Goal: Transaction & Acquisition: Purchase product/service

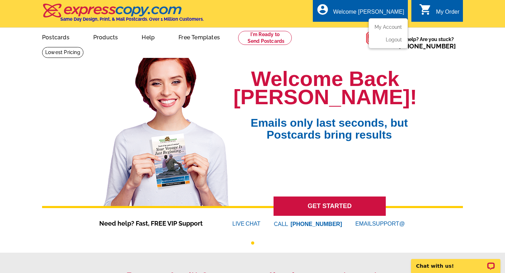
click at [380, 12] on div "Welcome [PERSON_NAME]" at bounding box center [368, 14] width 71 height 10
click at [329, 11] on icon "account_circle" at bounding box center [323, 9] width 13 height 13
click at [377, 28] on link "My Account" at bounding box center [387, 27] width 30 height 6
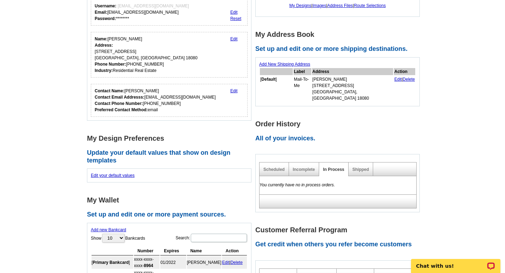
scroll to position [90, 0]
click at [353, 167] on link "Shipped" at bounding box center [361, 169] width 16 height 5
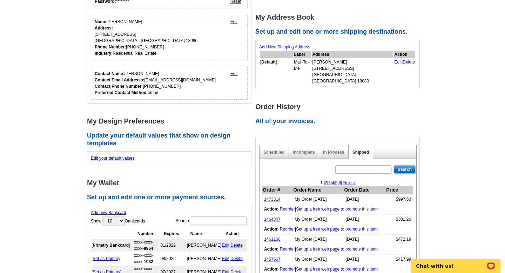
scroll to position [107, 0]
click at [269, 197] on link "1473314" at bounding box center [272, 199] width 16 height 5
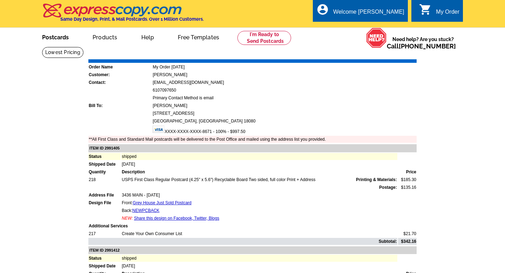
click at [65, 36] on link "Postcards" at bounding box center [55, 36] width 49 height 16
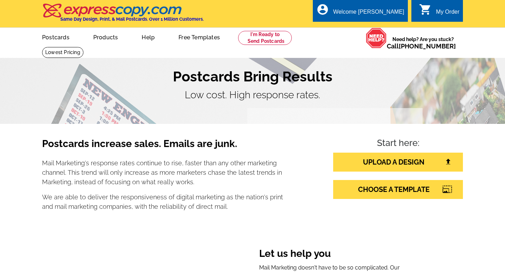
click at [450, 81] on h1 "Postcards Bring Results" at bounding box center [252, 76] width 421 height 17
click at [341, 80] on h1 "Postcards Bring Results" at bounding box center [252, 76] width 421 height 17
click at [277, 26] on div "local_phone Same Day Design, Print, & Mail Postcards. Over 1 Million Customers.…" at bounding box center [252, 14] width 421 height 26
click at [277, 28] on ul "picture_in_picture Postcards store_mall_directory Products keyboard_arrow_down …" at bounding box center [188, 43] width 314 height 30
click at [274, 42] on link at bounding box center [265, 38] width 54 height 14
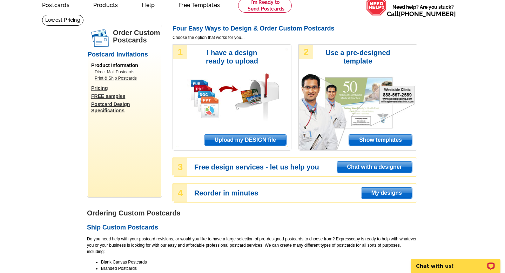
scroll to position [33, 0]
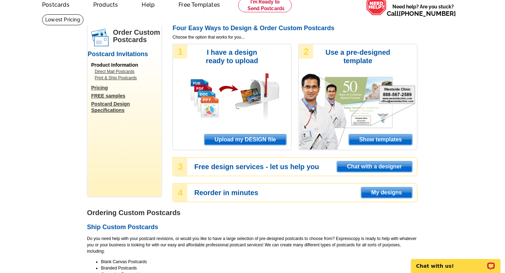
click at [253, 133] on div "1 I have a design ready to upload Upload my DESIGN file" at bounding box center [232, 97] width 119 height 106
click at [253, 135] on span "Upload my DESIGN file" at bounding box center [246, 139] width 82 height 11
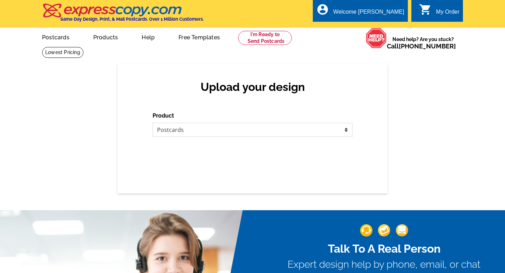
click at [252, 135] on select "Please select the type of file... Postcards Business Cards Letters and flyers G…" at bounding box center [253, 130] width 200 height 14
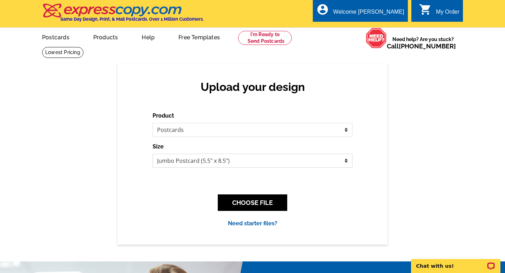
click at [217, 156] on select "Jumbo Postcard (5.5" x 8.5") Regular Postcard (4.25" x 5.6") Panoramic Postcard…" at bounding box center [253, 161] width 200 height 14
select select "1"
click at [153, 154] on select "Jumbo Postcard (5.5" x 8.5") Regular Postcard (4.25" x 5.6") Panoramic Postcard…" at bounding box center [253, 161] width 200 height 14
click at [227, 195] on button "CHOOSE FILE" at bounding box center [252, 202] width 69 height 16
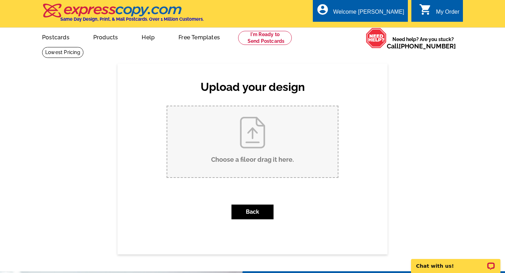
click at [225, 154] on input "Choose a file or drag it here ." at bounding box center [252, 141] width 171 height 71
type input "C:\fakepath\JUST SOLD TEMPLATE (3).jpg"
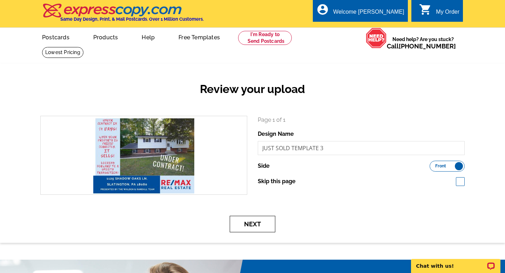
click at [253, 217] on button "Next" at bounding box center [253, 224] width 46 height 16
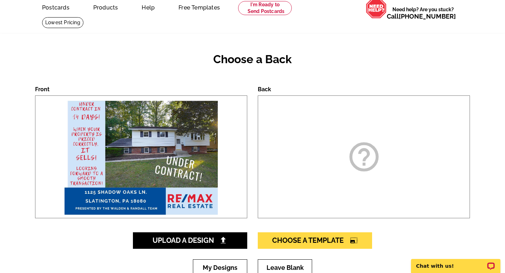
scroll to position [86, 0]
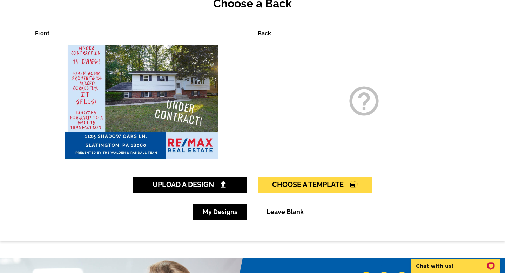
click at [226, 216] on link "My Designs" at bounding box center [220, 212] width 54 height 16
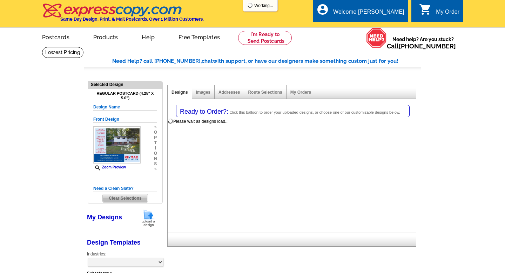
select select "1"
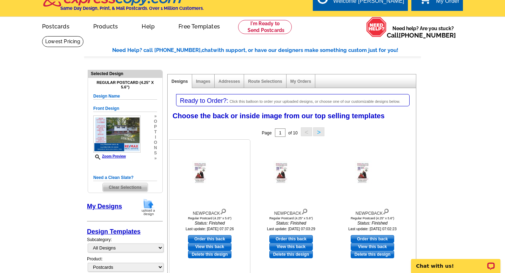
scroll to position [22, 0]
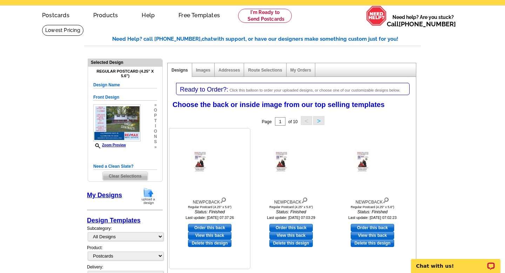
click at [222, 227] on link "Order this back" at bounding box center [210, 228] width 44 height 8
select select "front"
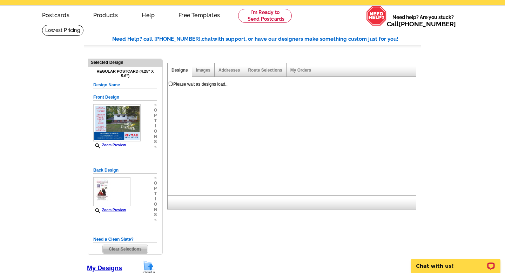
scroll to position [0, 0]
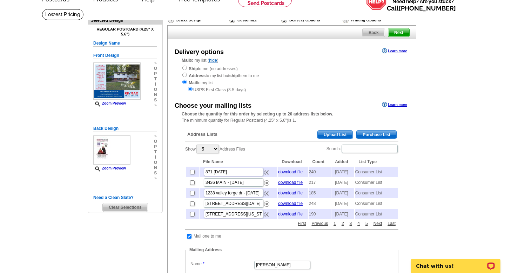
scroll to position [41, 0]
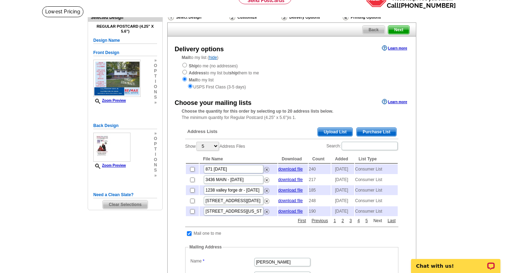
click at [383, 224] on link "Next" at bounding box center [378, 221] width 12 height 6
click at [190, 206] on td at bounding box center [192, 201] width 13 height 10
click at [193, 203] on input "checkbox" at bounding box center [192, 201] width 5 height 5
checkbox input "true"
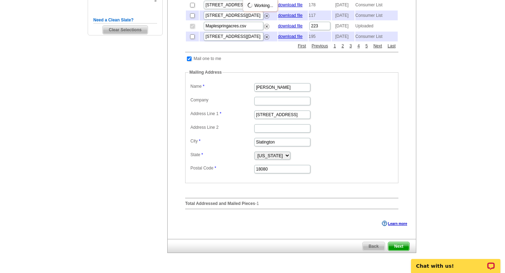
scroll to position [243, 0]
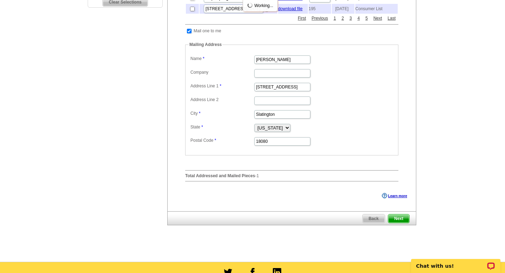
click at [405, 223] on span "Next" at bounding box center [398, 218] width 21 height 8
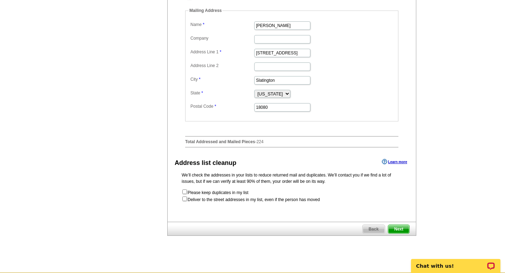
scroll to position [337, 0]
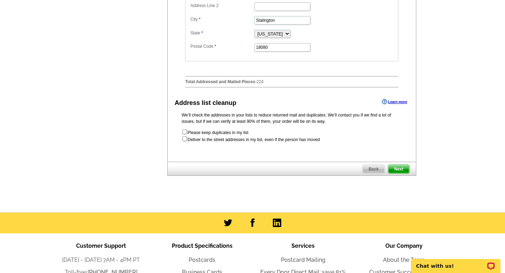
click at [185, 143] on form "Please keep duplicates in my list Deliver to the street addresses in my list, e…" at bounding box center [292, 136] width 220 height 14
click at [185, 141] on input "checkbox" at bounding box center [184, 139] width 5 height 5
checkbox input "true"
radio input "true"
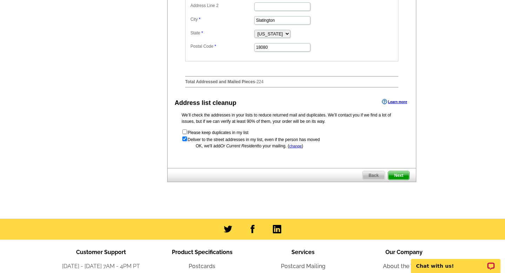
scroll to position [0, 0]
click at [393, 180] on span "Next" at bounding box center [398, 175] width 21 height 8
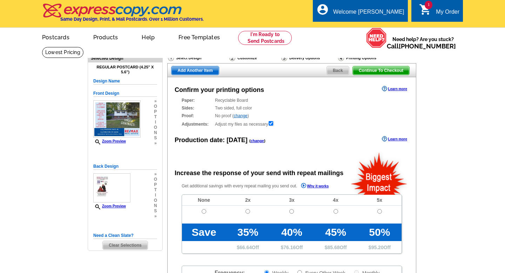
radio input "false"
click at [204, 215] on td at bounding box center [204, 215] width 44 height 18
click at [202, 208] on td at bounding box center [204, 215] width 44 height 18
click at [203, 212] on input "radio" at bounding box center [204, 211] width 5 height 5
radio input "true"
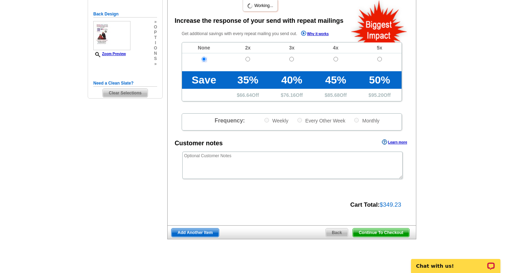
scroll to position [210, 0]
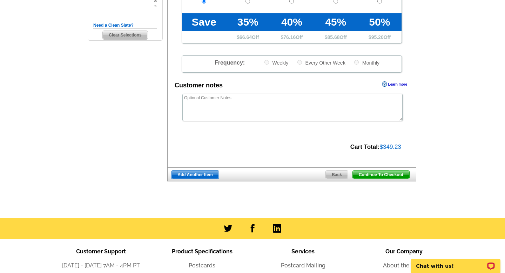
click at [202, 171] on span "Add Another Item" at bounding box center [195, 175] width 47 height 8
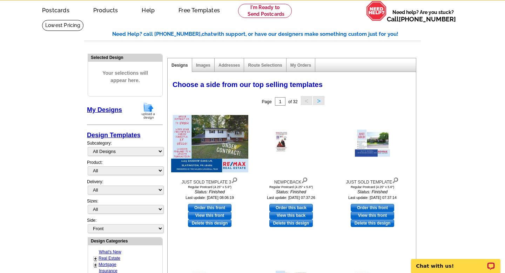
scroll to position [36, 0]
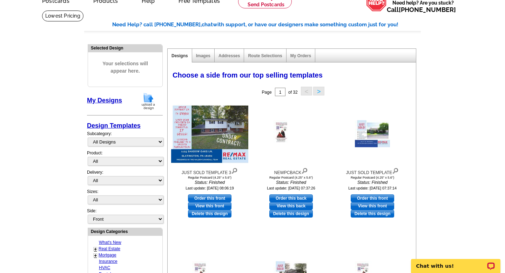
click at [148, 105] on img at bounding box center [148, 101] width 18 height 18
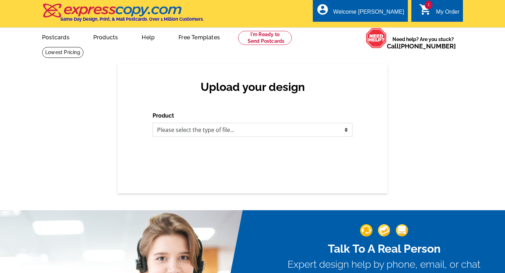
click at [163, 134] on select "Please select the type of file... Postcards Business Cards Letters and flyers G…" at bounding box center [253, 130] width 200 height 14
select select "1"
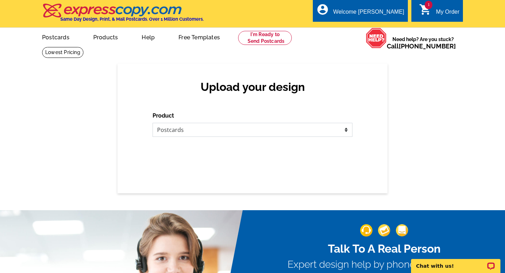
click at [153, 123] on select "Please select the type of file... Postcards Business Cards Letters and flyers G…" at bounding box center [253, 130] width 200 height 14
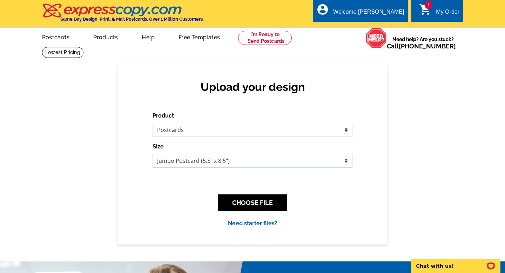
click at [167, 154] on select "Jumbo Postcard (5.5" x 8.5") Regular Postcard (4.25" x 5.6") Panoramic Postcard…" at bounding box center [253, 161] width 200 height 14
select select "1"
click at [153, 154] on select "Jumbo Postcard (5.5" x 8.5") Regular Postcard (4.25" x 5.6") Panoramic Postcard…" at bounding box center [253, 161] width 200 height 14
click at [234, 196] on button "CHOOSE FILE" at bounding box center [252, 202] width 69 height 16
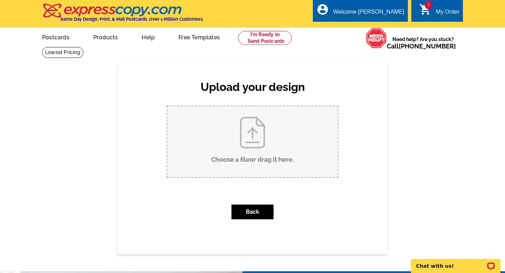
click at [238, 163] on input "Choose a file or drag it here ." at bounding box center [252, 141] width 171 height 71
type input "C:\fakepath\JUST SOLD TEMPLATE (4).jpg"
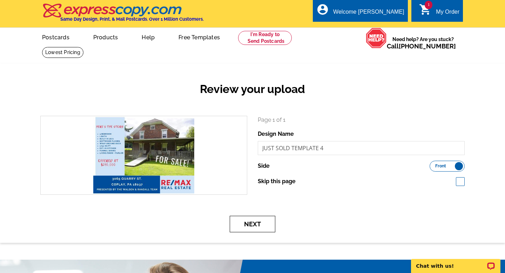
click at [265, 225] on button "Next" at bounding box center [253, 224] width 46 height 16
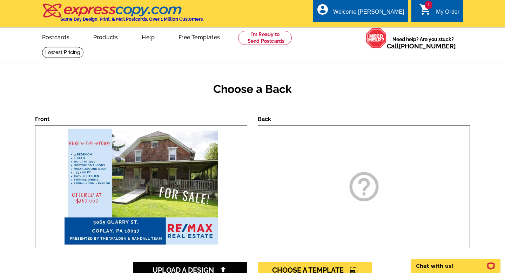
scroll to position [44, 0]
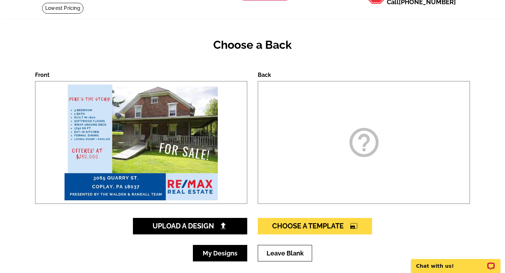
click at [234, 248] on link "My Designs" at bounding box center [220, 253] width 54 height 16
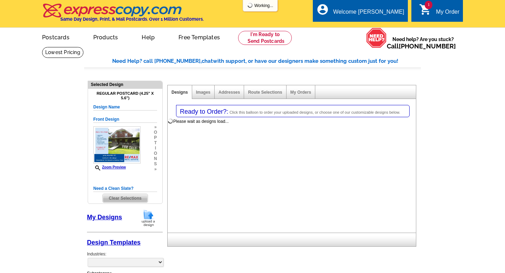
select select "1"
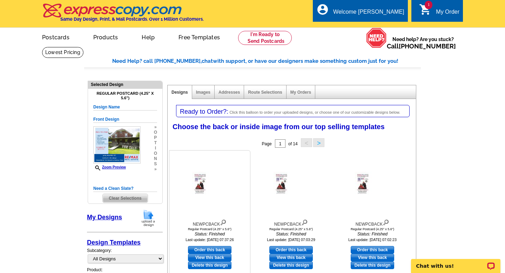
click at [222, 247] on link "Order this back" at bounding box center [210, 250] width 44 height 8
select select "front"
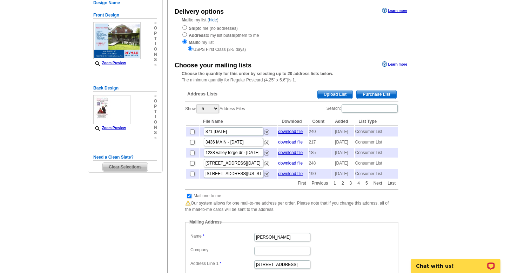
scroll to position [94, 0]
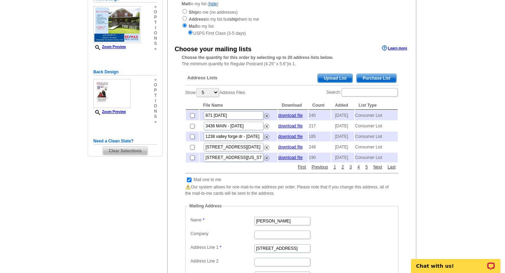
click at [375, 80] on span "Purchase List" at bounding box center [377, 78] width 40 height 8
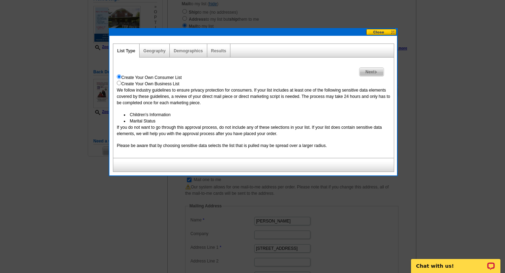
click at [367, 73] on span "Next" at bounding box center [372, 72] width 24 height 8
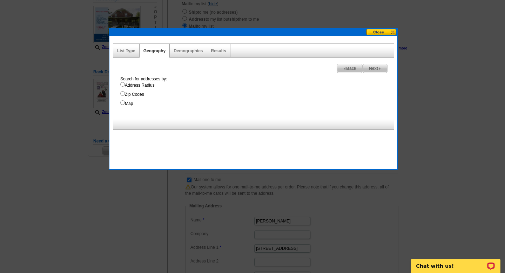
click at [134, 86] on label "Address Radius" at bounding box center [257, 85] width 274 height 6
click at [125, 86] on input "Address Radius" at bounding box center [122, 84] width 5 height 5
radio input "true"
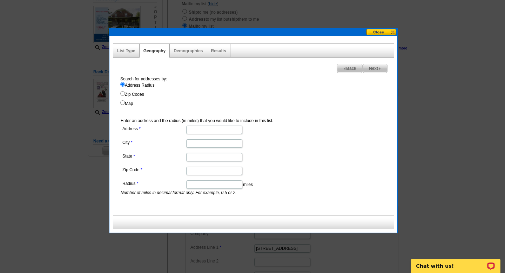
click at [200, 126] on input "Address" at bounding box center [214, 130] width 56 height 8
type input "3065 QUARRY ST"
type input "COPLAY"
type input "PA"
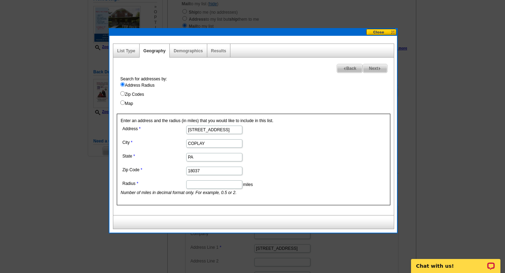
type input "18037"
click at [200, 186] on input "Radius" at bounding box center [214, 184] width 56 height 8
type input ".5"
click at [374, 67] on span "Next" at bounding box center [375, 68] width 24 height 8
select select
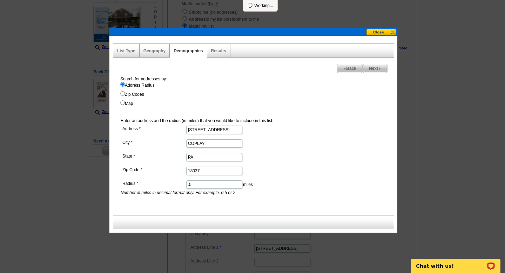
select select
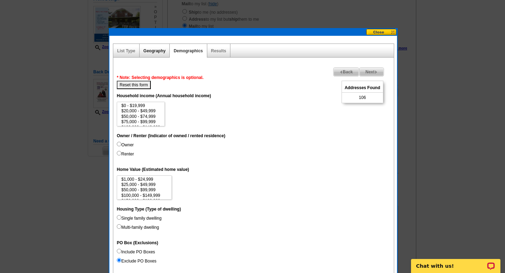
click at [164, 53] on link "Geography" at bounding box center [155, 50] width 22 height 5
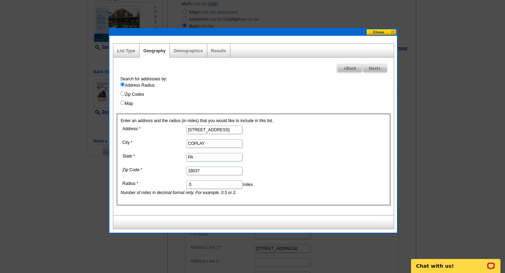
click at [207, 186] on input ".5" at bounding box center [214, 184] width 56 height 8
type input "."
type input "1"
click at [371, 68] on span "Next" at bounding box center [375, 68] width 24 height 8
select select
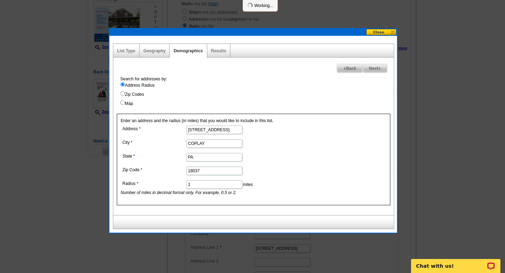
select select
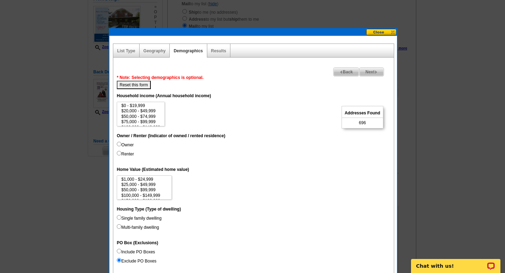
scroll to position [152, 0]
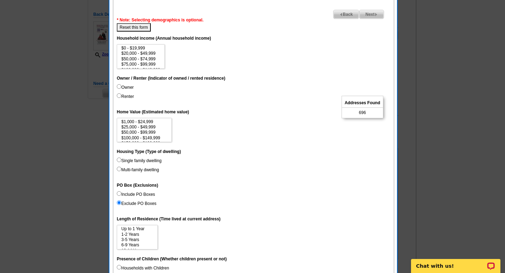
click at [120, 88] on input "Owner" at bounding box center [119, 86] width 5 height 5
radio input "true"
click at [119, 157] on dt "Housing Type (Type of dwelling)" at bounding box center [254, 151] width 274 height 13
click at [119, 159] on input "Single family dwelling" at bounding box center [119, 160] width 5 height 5
radio input "true"
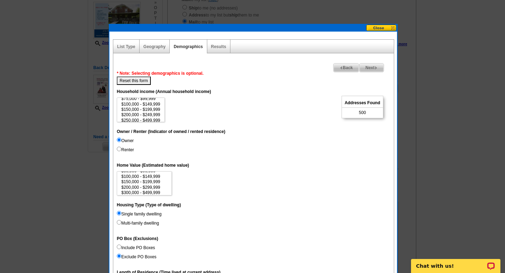
scroll to position [16, 0]
click at [155, 184] on option "$200,000 - $299,999" at bounding box center [144, 186] width 47 height 5
click at [155, 193] on option "$300,000 - $499,999" at bounding box center [144, 191] width 47 height 5
select select "200000-299999"
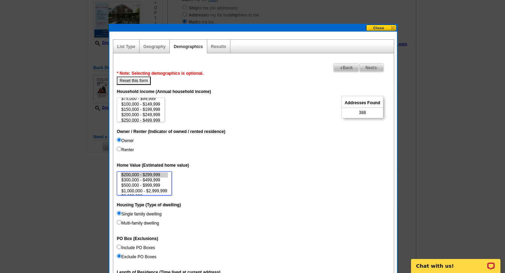
click at [155, 186] on option "$500,000 - $999,999" at bounding box center [144, 185] width 47 height 5
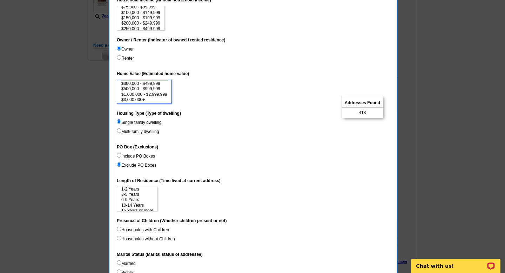
scroll to position [11, 0]
click at [139, 198] on option "6-9 Years" at bounding box center [137, 196] width 33 height 5
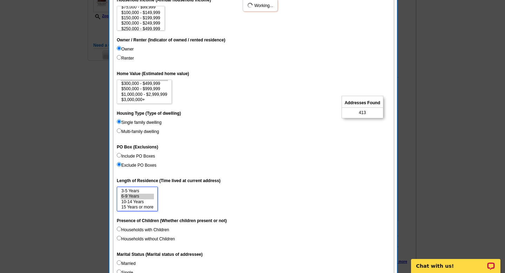
click at [139, 200] on option "10-14 Years" at bounding box center [137, 201] width 33 height 5
select select "6-9"
click at [139, 205] on option "15 Years or more" at bounding box center [137, 207] width 33 height 5
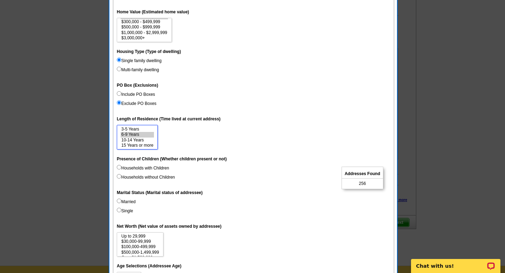
scroll to position [333, 0]
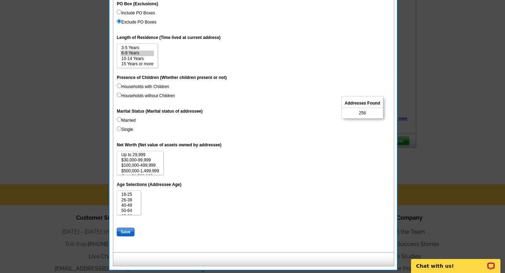
click at [126, 229] on input "Save" at bounding box center [126, 232] width 18 height 8
select select
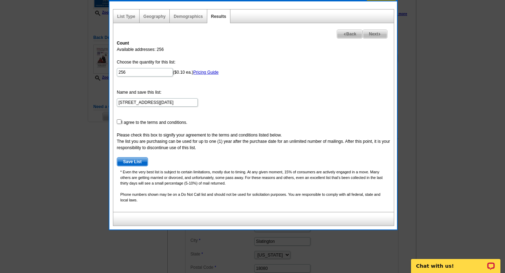
scroll to position [70, 0]
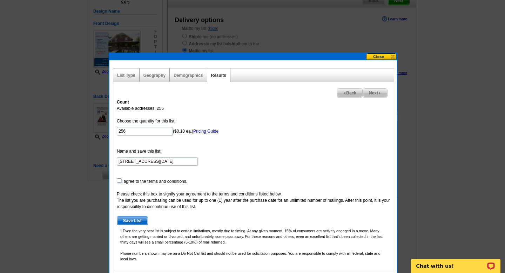
click at [119, 180] on input "checkbox" at bounding box center [119, 180] width 5 height 5
checkbox input "true"
click at [125, 221] on span "Save List" at bounding box center [132, 221] width 31 height 8
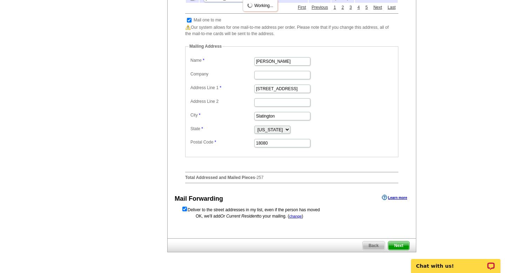
scroll to position [365, 0]
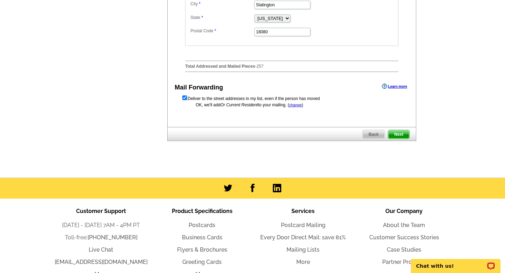
click at [394, 141] on div "Back Next" at bounding box center [291, 134] width 249 height 14
click at [394, 139] on span "Next" at bounding box center [398, 134] width 21 height 8
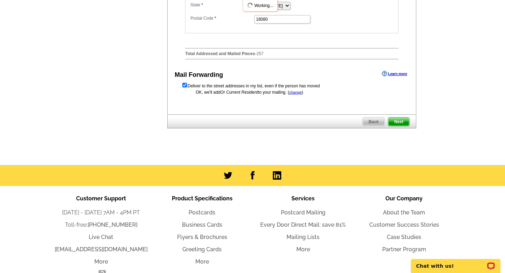
scroll to position [0, 0]
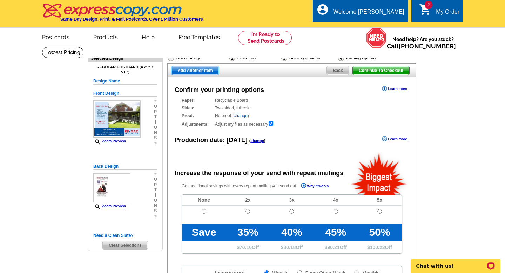
radio input "false"
click at [204, 211] on input "radio" at bounding box center [204, 211] width 5 height 5
radio input "true"
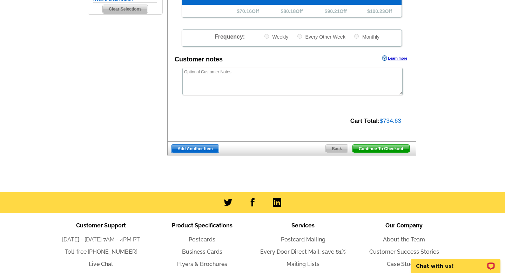
scroll to position [304, 0]
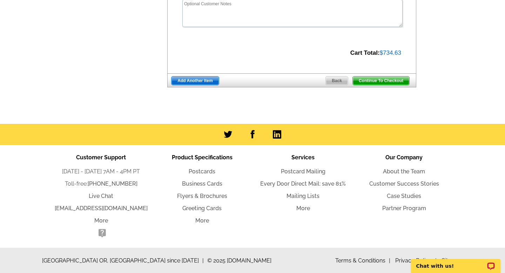
click at [383, 80] on span "Continue To Checkout" at bounding box center [381, 81] width 57 height 8
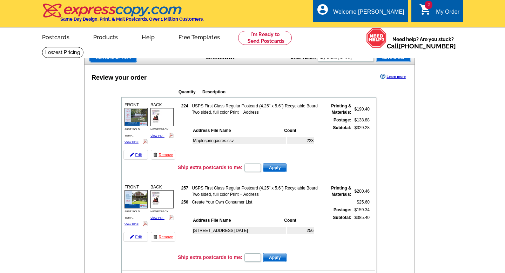
click at [249, 177] on td at bounding box center [248, 177] width 253 height 7
click at [250, 175] on td at bounding box center [248, 177] width 253 height 7
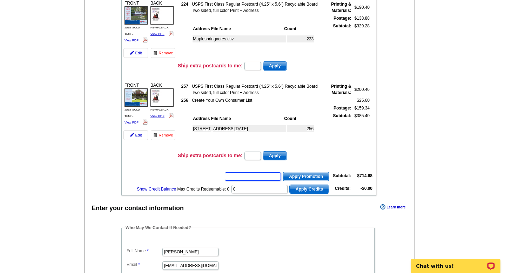
click at [250, 175] on input "text" at bounding box center [253, 176] width 56 height 8
type input "h"
type input "HURRY40"
click at [283, 172] on button "Apply Promotion" at bounding box center [306, 176] width 47 height 9
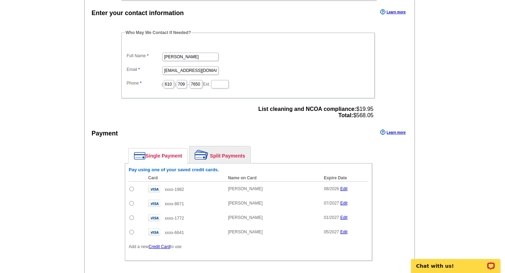
scroll to position [352, 0]
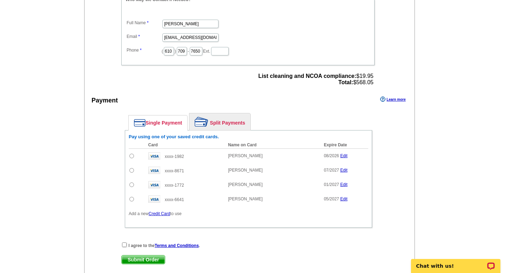
click at [132, 172] on input "radio" at bounding box center [131, 170] width 5 height 5
radio input "true"
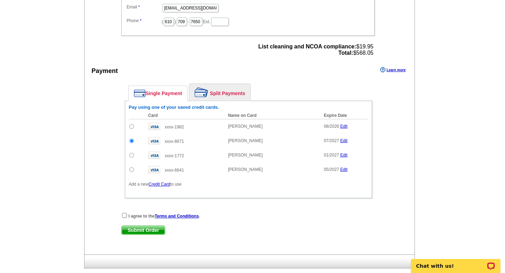
scroll to position [383, 0]
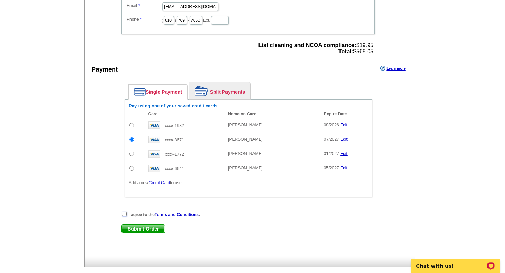
click at [123, 212] on input "checkbox" at bounding box center [124, 214] width 5 height 5
checkbox input "true"
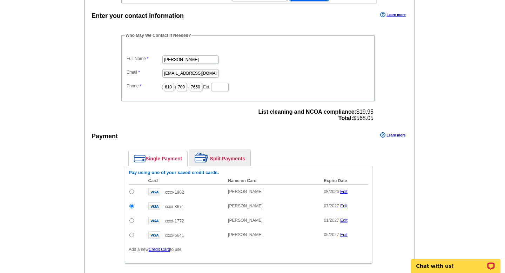
scroll to position [391, 0]
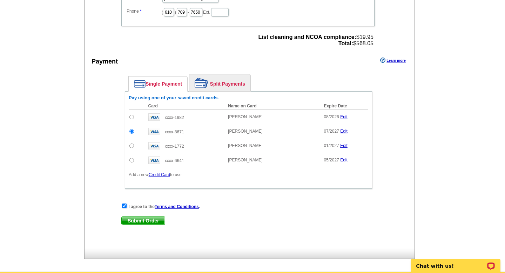
click at [130, 221] on span "Submit Order" at bounding box center [143, 221] width 43 height 8
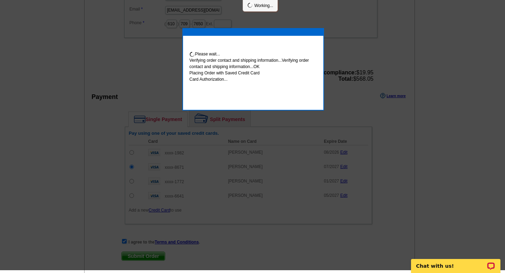
scroll to position [388, 0]
